Goal: Transaction & Acquisition: Purchase product/service

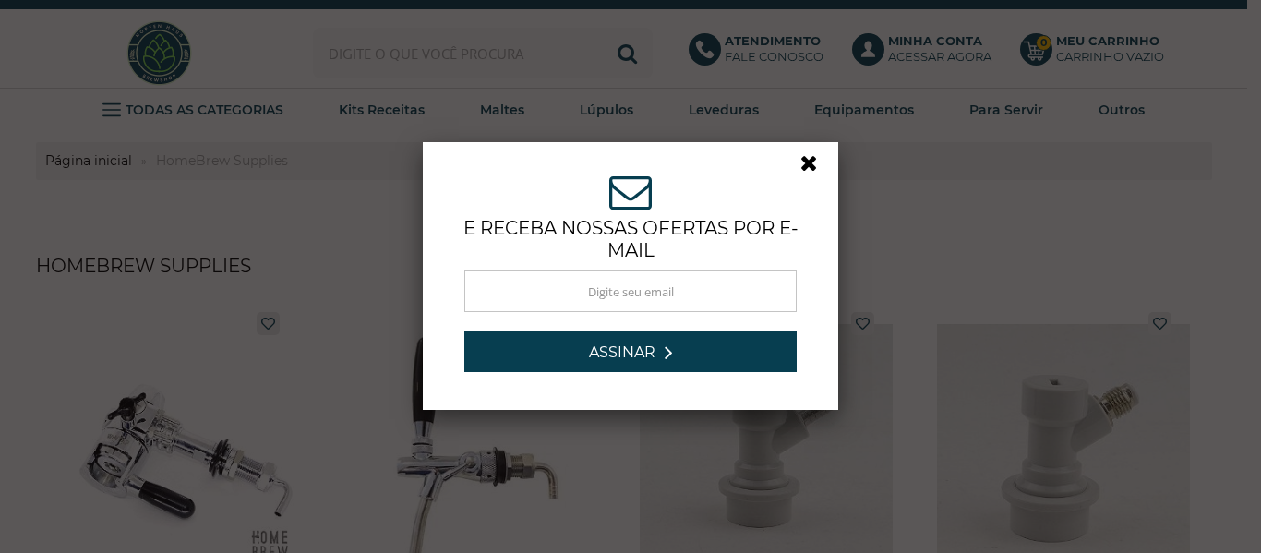
click at [804, 162] on link at bounding box center [816, 167] width 33 height 33
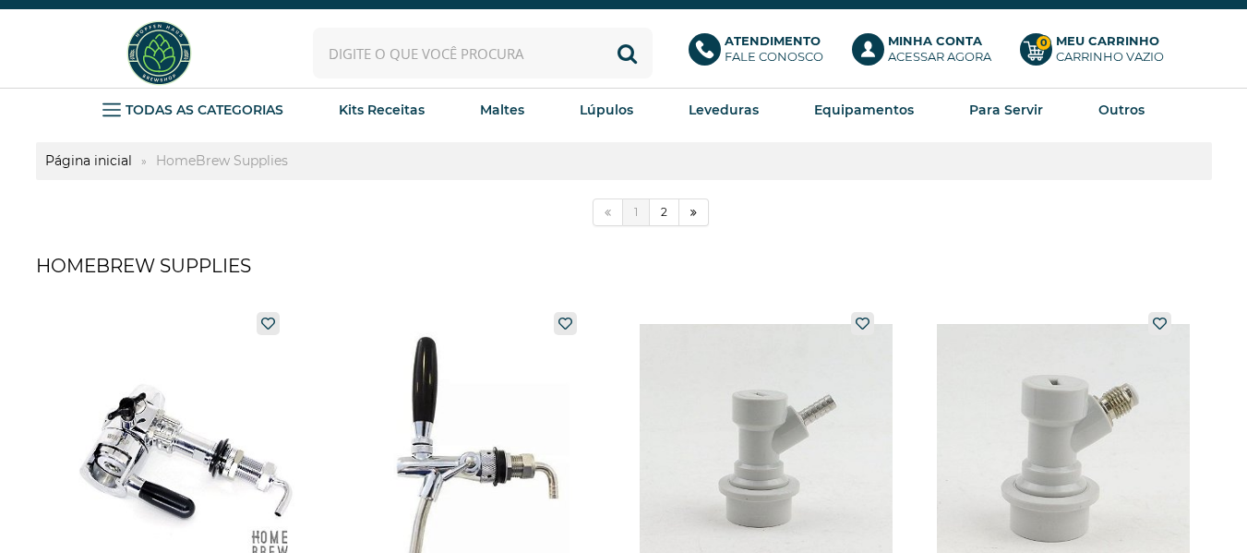
click at [470, 48] on input "text" at bounding box center [483, 53] width 340 height 51
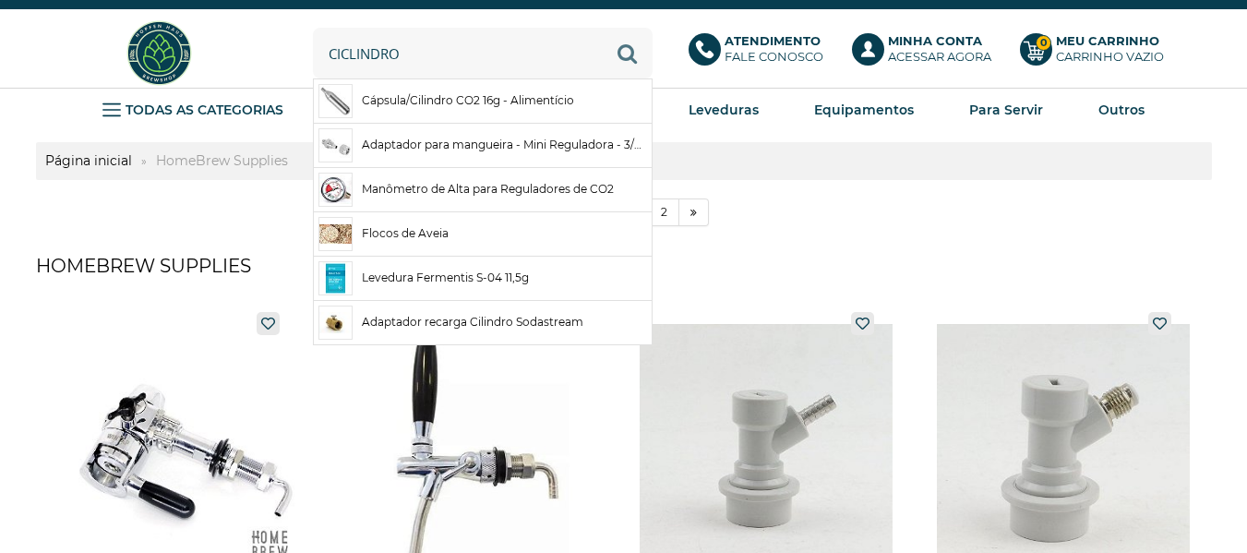
type input "ciclindro"
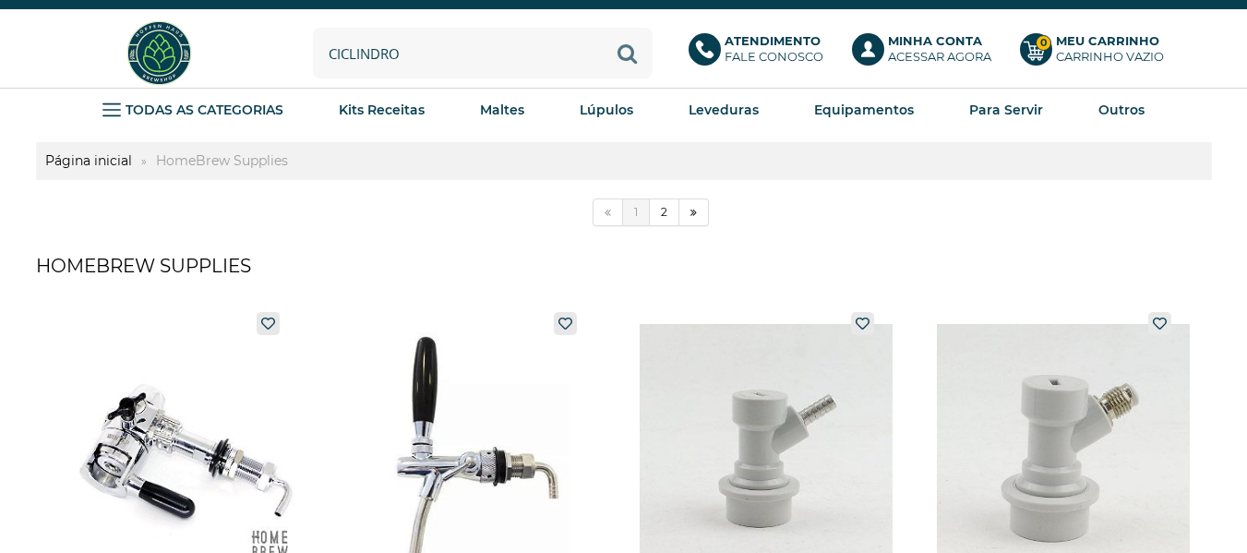
click at [623, 51] on button "Buscar" at bounding box center [627, 53] width 51 height 51
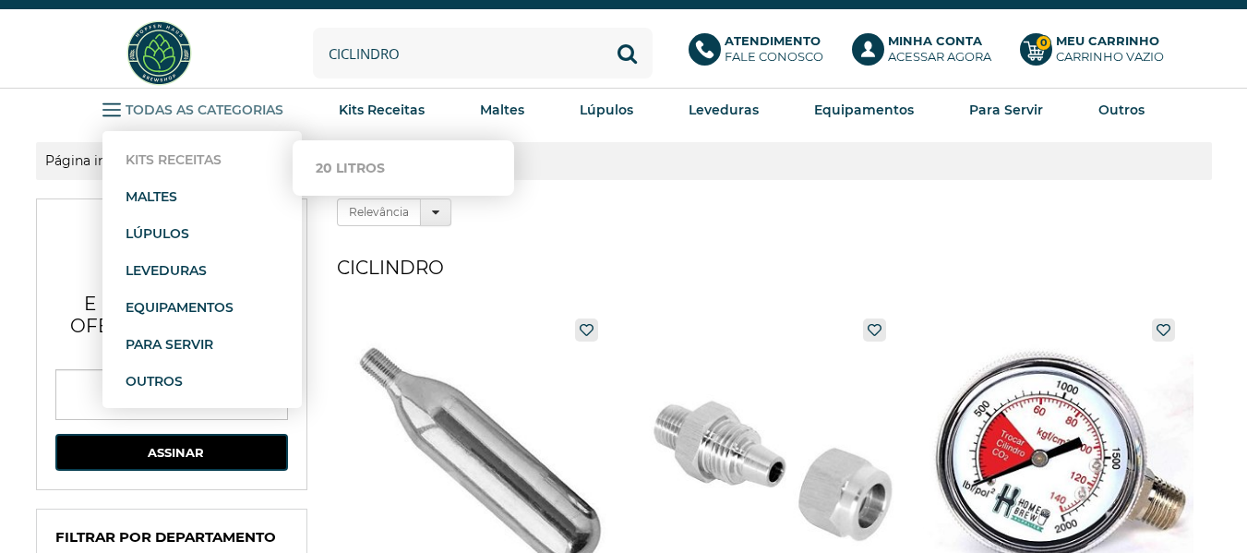
click at [214, 155] on strong "Kits Receitas" at bounding box center [174, 159] width 96 height 17
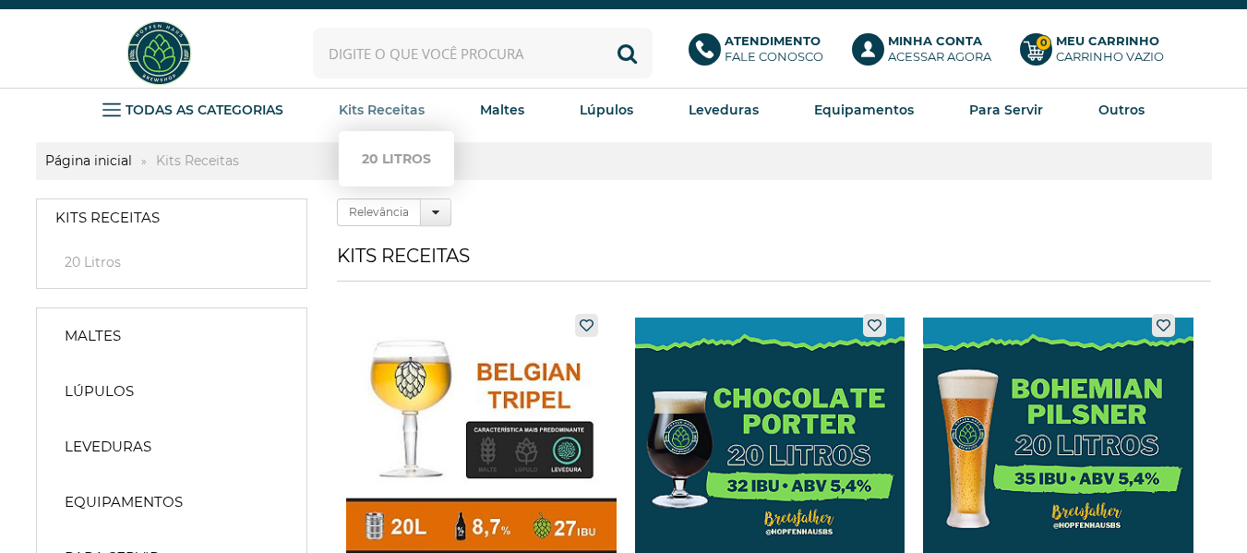
click at [357, 114] on strong "Kits Receitas" at bounding box center [382, 110] width 86 height 17
click at [478, 54] on input "text" at bounding box center [483, 53] width 340 height 51
